Goal: Transaction & Acquisition: Purchase product/service

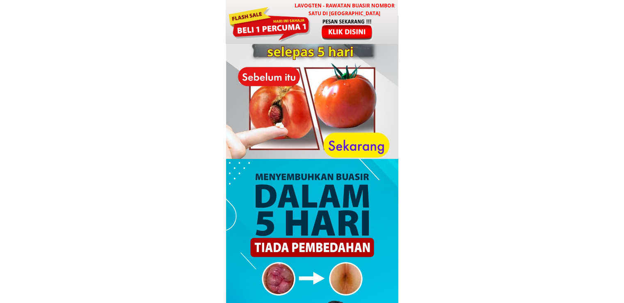
click at [336, 37] on div at bounding box center [347, 29] width 68 height 23
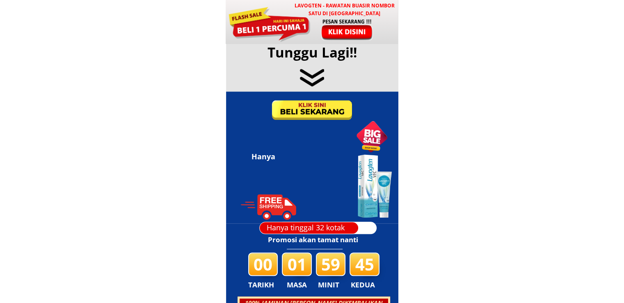
scroll to position [3956, 0]
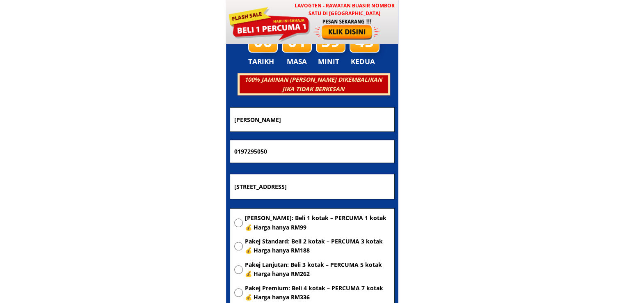
click at [305, 186] on input "[STREET_ADDRESS]" at bounding box center [312, 186] width 160 height 25
paste input "[STREET_ADDRESS]"
type input "[STREET_ADDRESS]"
click at [291, 217] on span "[PERSON_NAME]: Beli 1 kotak – PERCUMA 1 kotak 💰 Harga hanya RM99" at bounding box center [317, 222] width 145 height 18
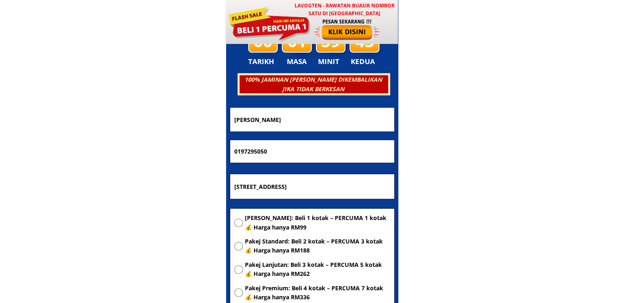
radio input "true"
drag, startPoint x: 290, startPoint y: 154, endPoint x: 228, endPoint y: 154, distance: 62.0
click at [230, 154] on div "0197295050" at bounding box center [312, 152] width 165 height 24
paste input "07903853"
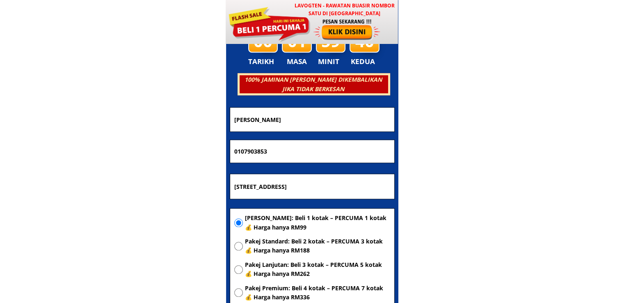
type input "0107903853"
drag, startPoint x: 337, startPoint y: 122, endPoint x: 160, endPoint y: 122, distance: 177.7
click at [160, 122] on body "LAVOGTEN - Rawatan Buasir Nombor Satu di [GEOGRAPHIC_DATA] Dengarkan pengalaman…" at bounding box center [312, 235] width 624 height 8383
paste input "[PERSON_NAME] Md Tahir"
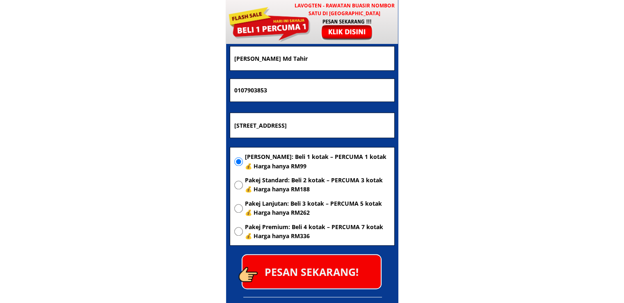
scroll to position [4038, 0]
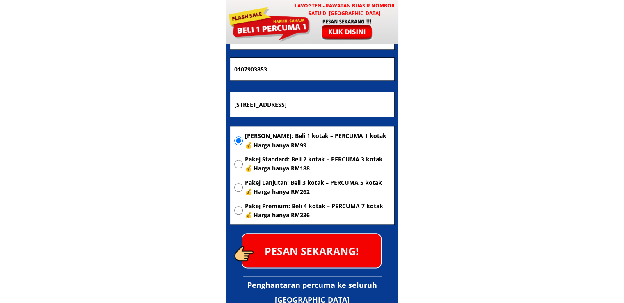
type input "[PERSON_NAME] Md Tahir"
click at [318, 259] on p "PESAN SEKARANG!" at bounding box center [312, 250] width 138 height 33
